Goal: Transaction & Acquisition: Purchase product/service

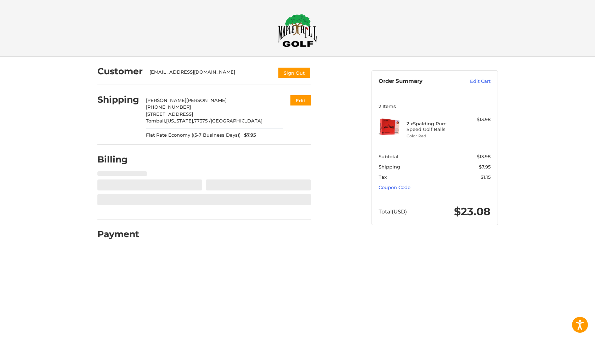
select select "**"
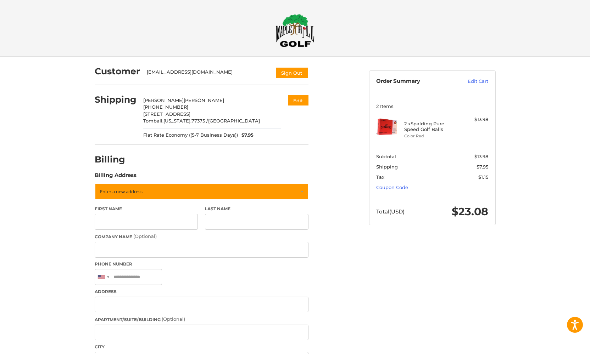
click at [299, 37] on img at bounding box center [294, 30] width 39 height 33
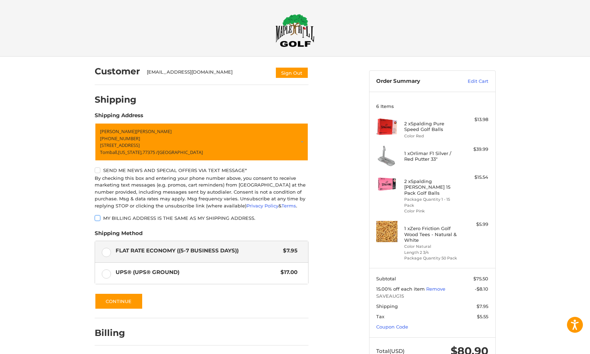
scroll to position [23, 0]
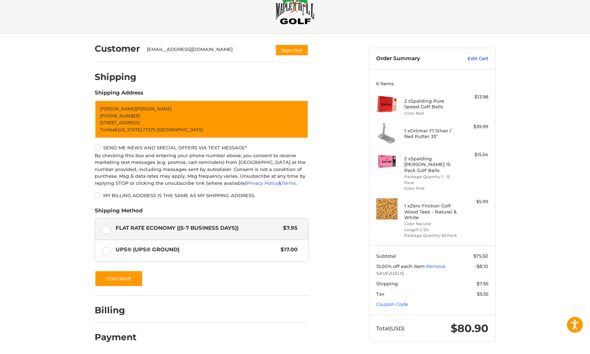
click at [476, 57] on link "Edit Cart" at bounding box center [470, 58] width 36 height 7
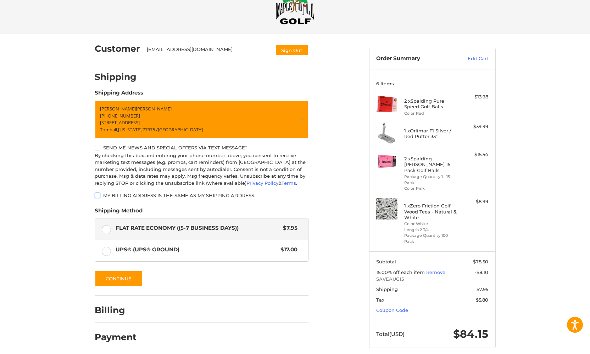
scroll to position [21, 0]
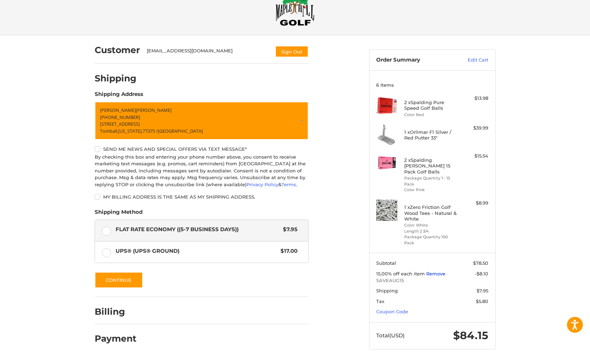
click at [441, 271] on link "Remove" at bounding box center [435, 274] width 19 height 6
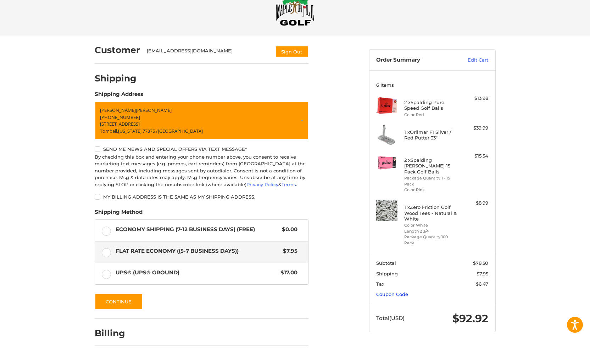
click at [404, 292] on link "Coupon Code" at bounding box center [392, 295] width 32 height 6
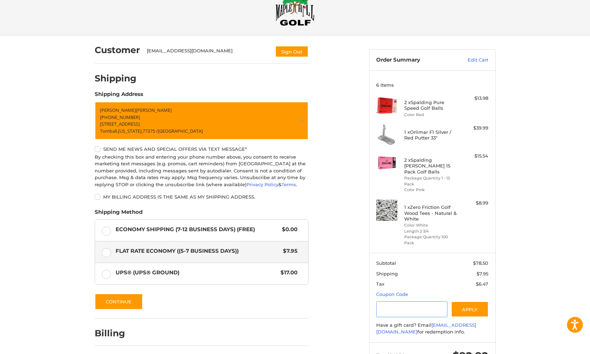
click at [400, 302] on input "Gift Certificate or Coupon Code" at bounding box center [411, 310] width 71 height 16
type input "*********"
click at [473, 284] on section "Subtotal $78.50 Shipping $7.95 Tax $6.47 Coupon Code Gift Certificate or Coupon…" at bounding box center [432, 298] width 126 height 90
click at [471, 302] on button "Apply" at bounding box center [470, 310] width 38 height 16
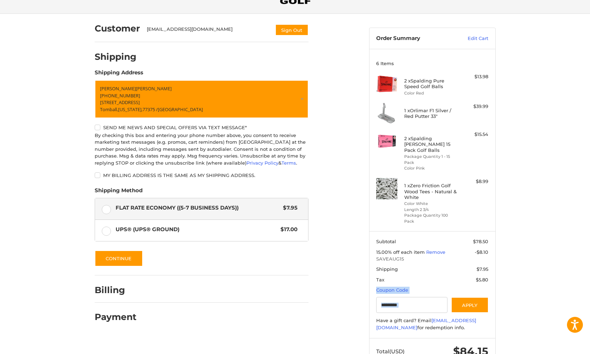
scroll to position [47, 0]
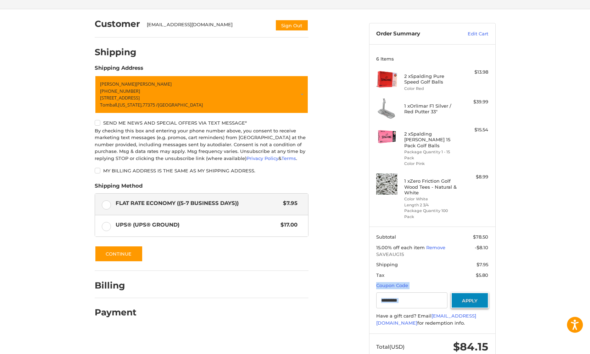
click at [470, 293] on button "Apply" at bounding box center [470, 301] width 38 height 16
click at [579, 278] on div "Customer jgcleland@att.net Sign Out Shipping Shipping Address Jerri Cleland +1 …" at bounding box center [295, 191] width 590 height 365
click at [436, 245] on link "Remove" at bounding box center [435, 248] width 19 height 6
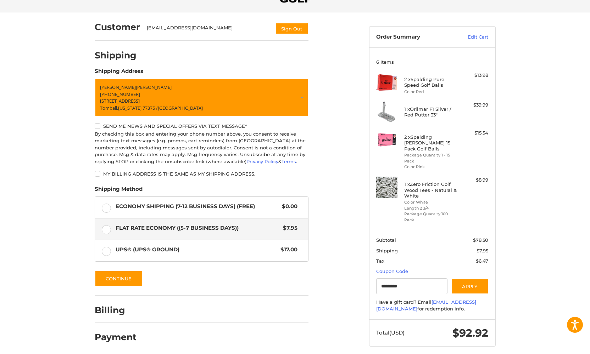
click at [102, 226] on label "Flat Rate Economy ((5-7 Business Days)) $7.95" at bounding box center [201, 229] width 213 height 21
click at [108, 204] on label "Economy Shipping (7-12 Business Days) (Free) $0.00" at bounding box center [201, 207] width 213 height 21
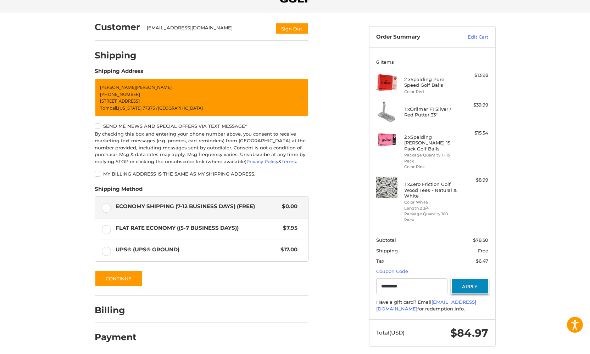
click at [480, 279] on button "Apply" at bounding box center [470, 287] width 38 height 16
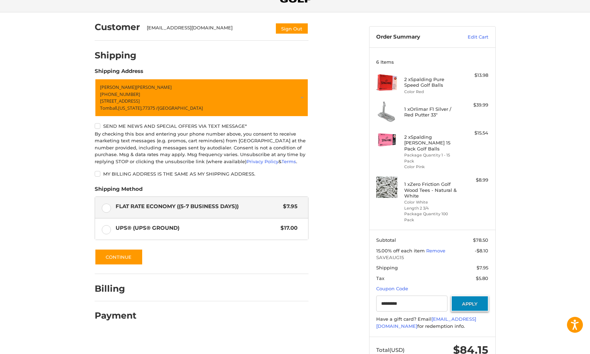
click at [473, 296] on button "Apply" at bounding box center [470, 304] width 38 height 16
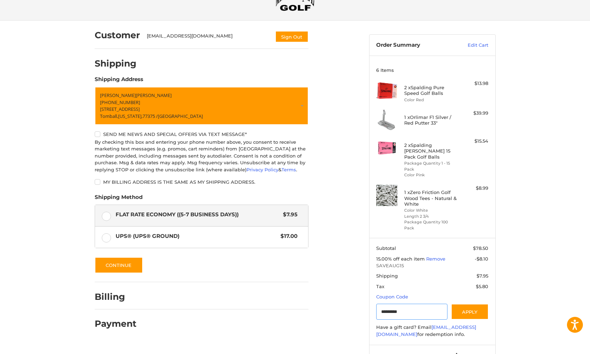
click at [415, 304] on input "*********" at bounding box center [411, 312] width 71 height 16
drag, startPoint x: 413, startPoint y: 295, endPoint x: 363, endPoint y: 282, distance: 51.6
click at [363, 282] on div "Customer jgcleland@att.net Sign Out Shipping Shipping Address Jerri Cleland +1 …" at bounding box center [294, 203] width 425 height 365
click at [472, 324] on div "Have a gift card? Email teeitup@maplehillgolf.com for redemption info." at bounding box center [432, 331] width 112 height 14
click at [404, 294] on link "Coupon Code" at bounding box center [392, 297] width 32 height 6
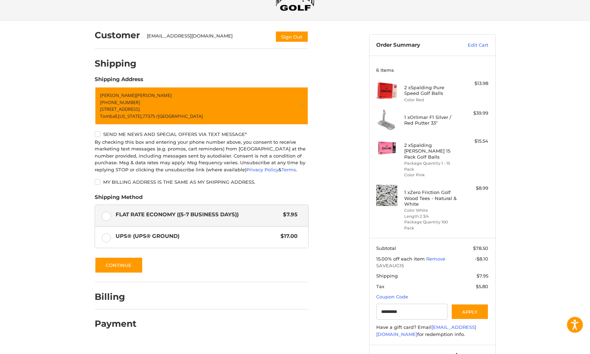
scroll to position [23, 0]
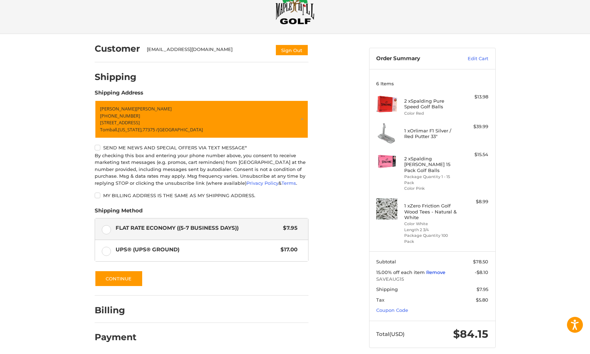
click at [438, 270] on link "Remove" at bounding box center [435, 273] width 19 height 6
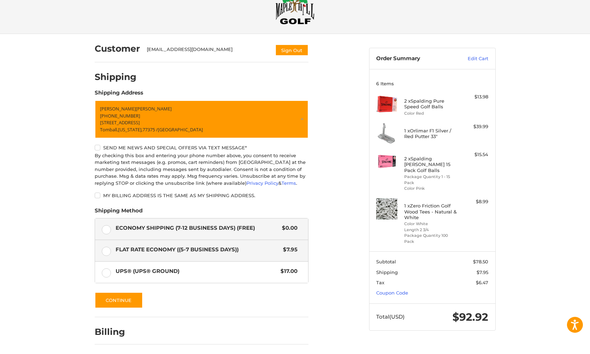
click at [109, 228] on label "Economy Shipping (7-12 Business Days) (Free) $0.00" at bounding box center [201, 229] width 213 height 21
click at [400, 290] on link "Coupon Code" at bounding box center [392, 293] width 32 height 6
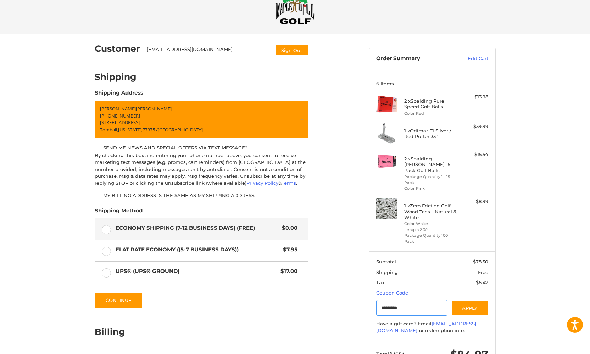
drag, startPoint x: 410, startPoint y: 293, endPoint x: 326, endPoint y: 293, distance: 83.3
click at [326, 293] on div "Customer jgcleland@att.net Sign Out Shipping Shipping Address Jerri Cleland +1 …" at bounding box center [294, 208] width 425 height 348
type input "*********"
click at [470, 300] on button "Apply" at bounding box center [470, 308] width 38 height 16
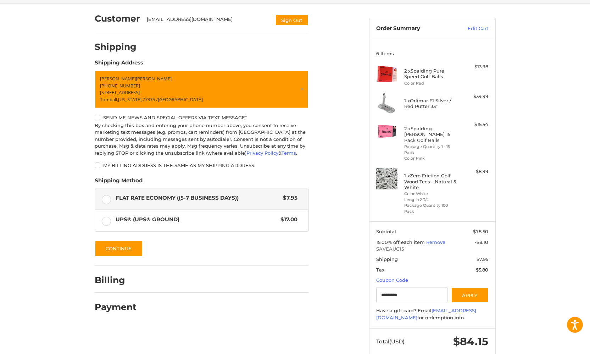
scroll to position [0, 0]
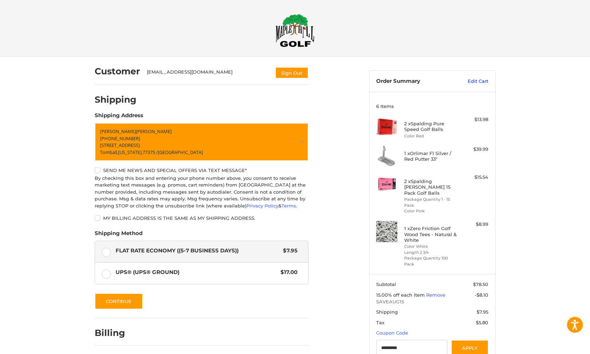
click at [474, 81] on link "Edit Cart" at bounding box center [470, 81] width 36 height 7
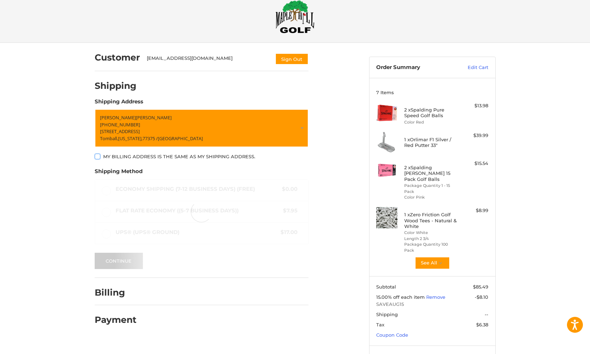
scroll to position [19, 0]
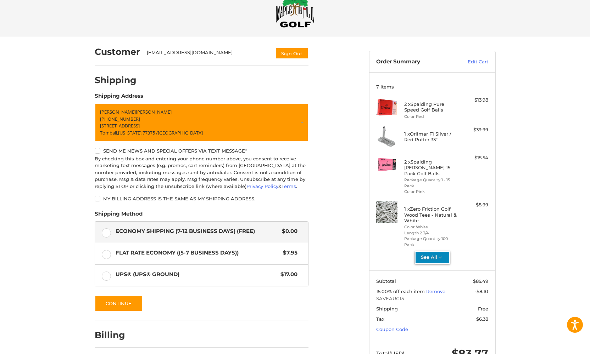
click at [436, 251] on button "See All" at bounding box center [432, 257] width 35 height 13
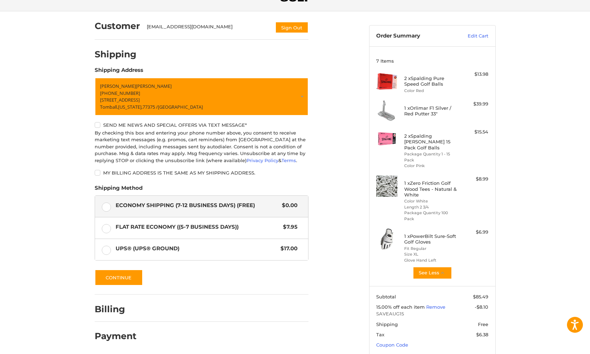
scroll to position [0, 0]
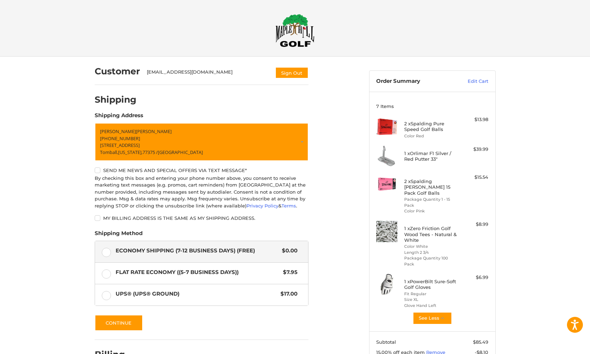
click at [382, 8] on div "Checkout" at bounding box center [294, 28] width 425 height 56
click at [474, 81] on link "Edit Cart" at bounding box center [470, 81] width 36 height 7
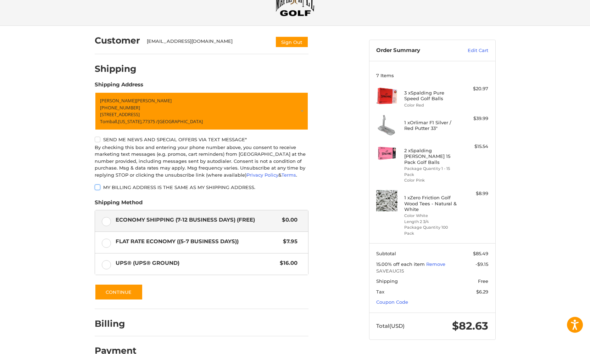
scroll to position [44, 0]
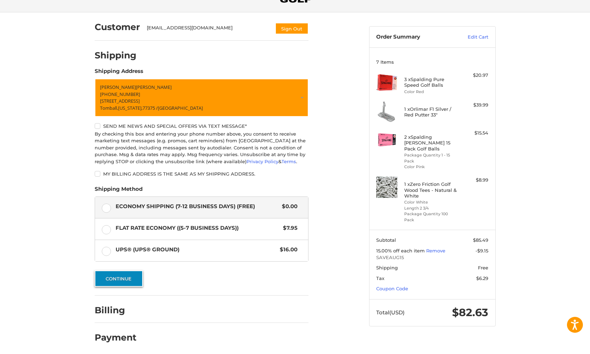
click at [119, 276] on button "Continue" at bounding box center [119, 279] width 48 height 16
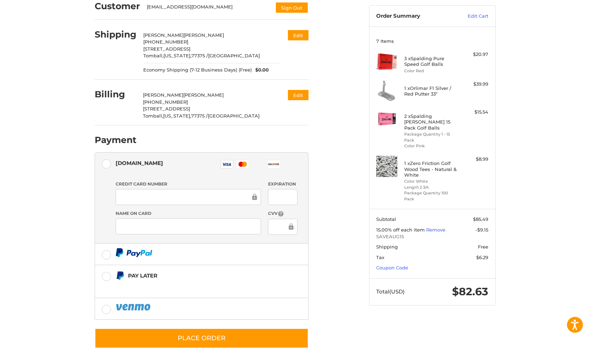
scroll to position [73, 0]
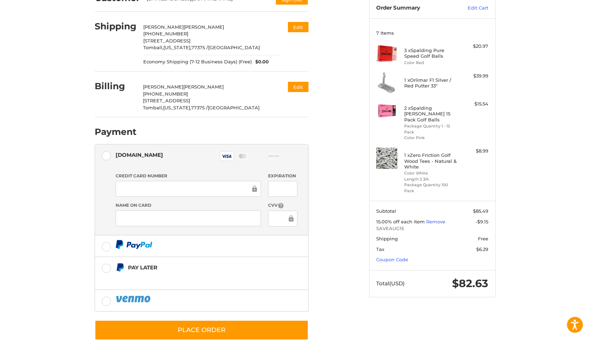
click at [341, 277] on div "Customer [EMAIL_ADDRESS][DOMAIN_NAME] Sign Out Shipping [PERSON_NAME] +1 281450…" at bounding box center [226, 166] width 274 height 366
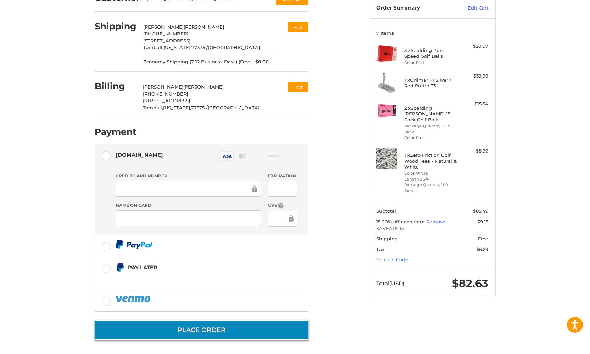
click at [191, 330] on button "Place Order" at bounding box center [202, 330] width 214 height 20
